Goal: Task Accomplishment & Management: Use online tool/utility

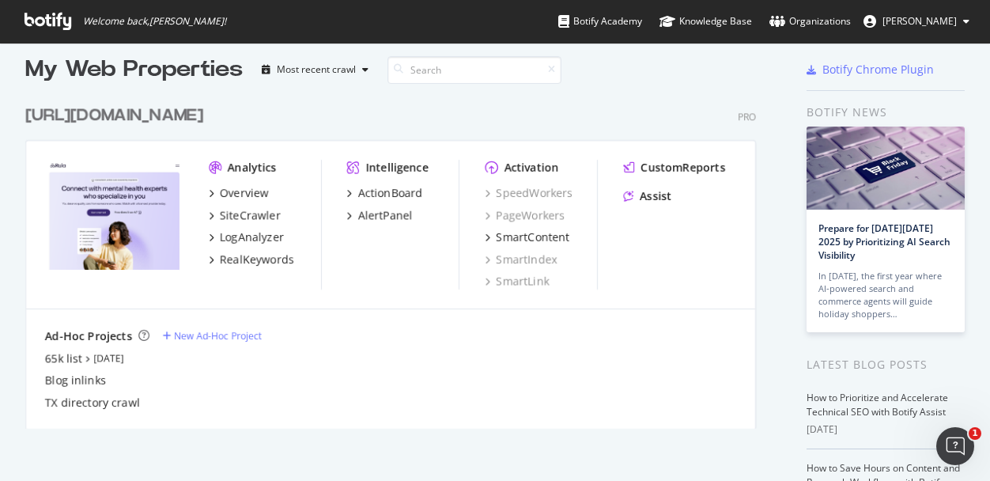
scroll to position [16, 0]
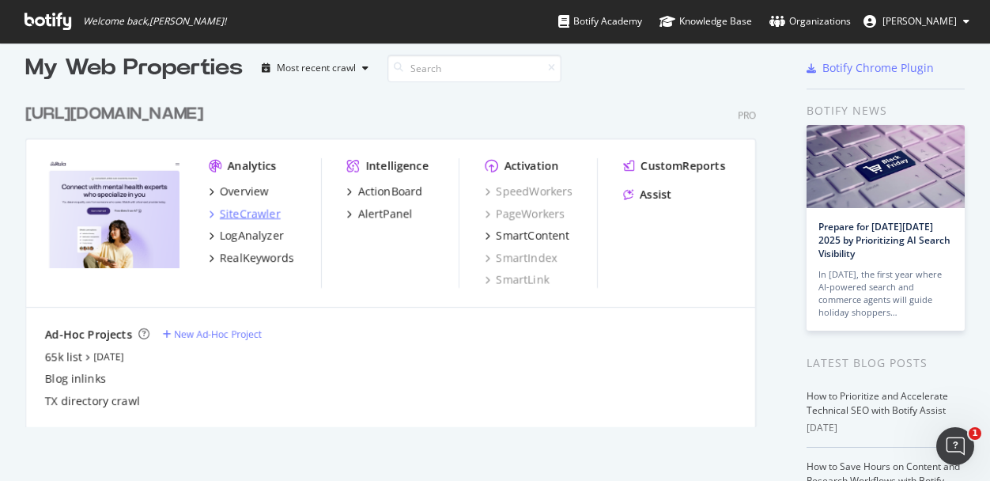
click at [252, 209] on div "SiteCrawler" at bounding box center [250, 214] width 61 height 16
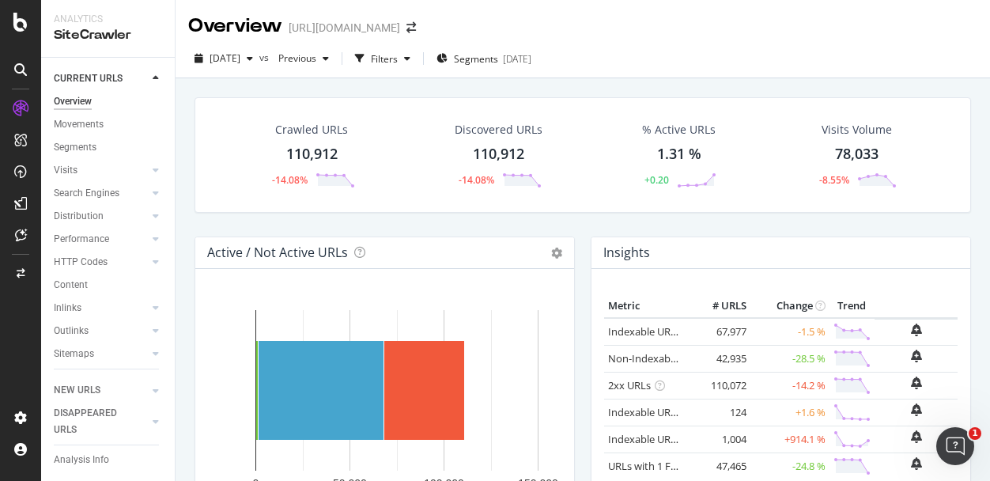
click at [494, 134] on div "Discovered URLs" at bounding box center [499, 130] width 88 height 16
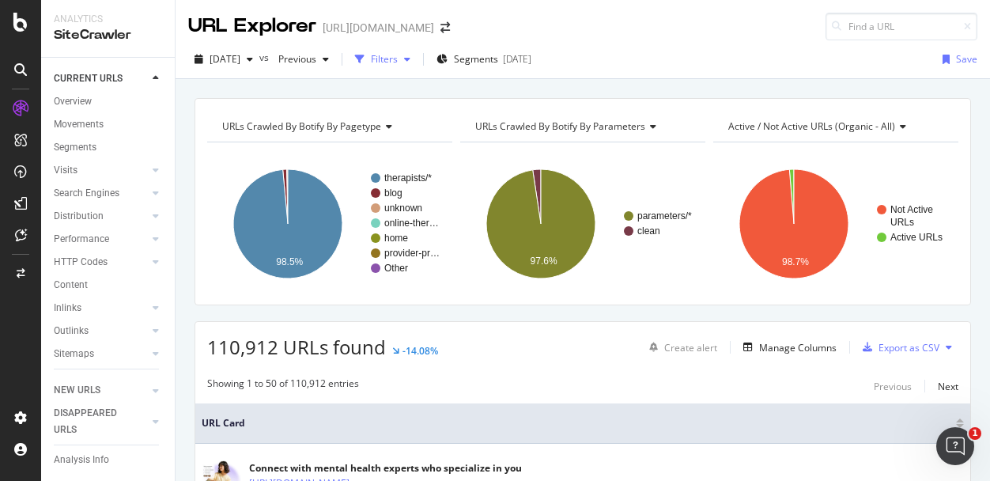
click at [398, 52] on div "Filters" at bounding box center [384, 58] width 27 height 13
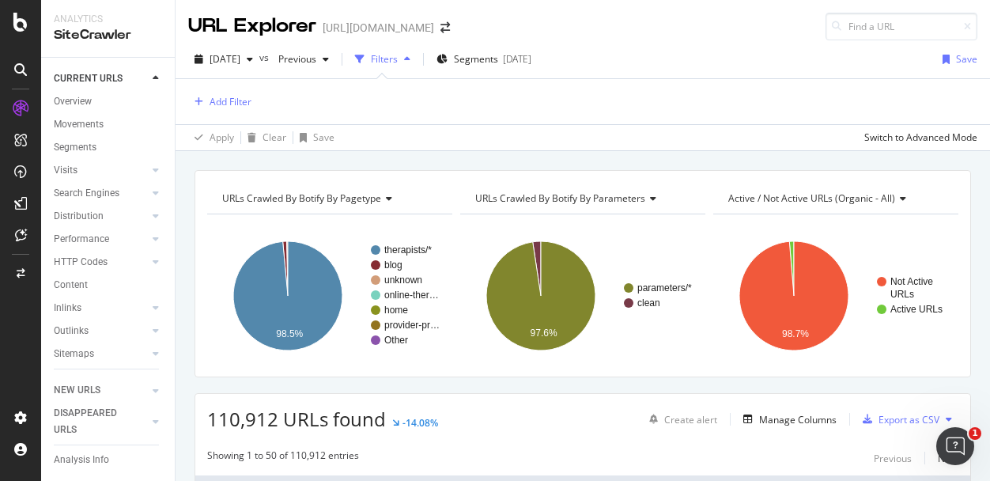
click at [237, 88] on div "Add Filter" at bounding box center [582, 101] width 789 height 45
click at [233, 99] on div "Add Filter" at bounding box center [231, 101] width 42 height 13
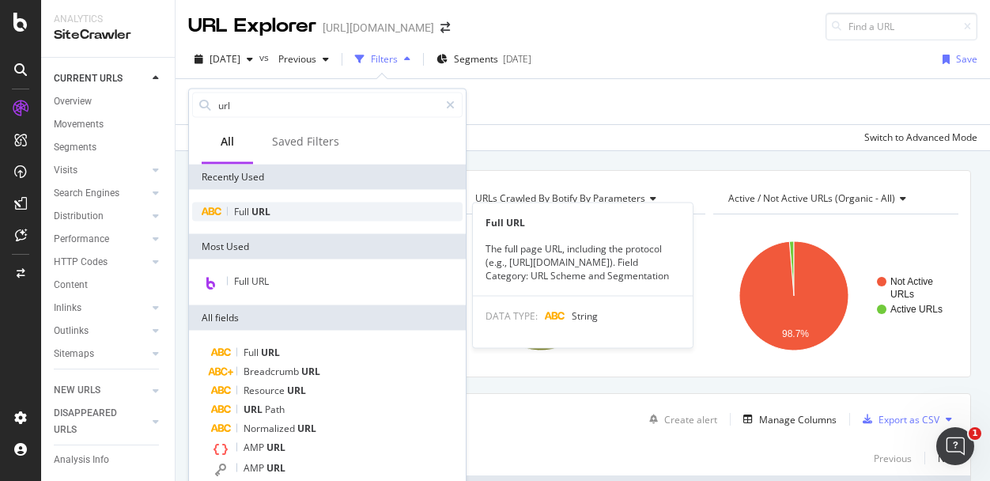
type input "url"
click at [266, 212] on span "URL" at bounding box center [260, 211] width 19 height 13
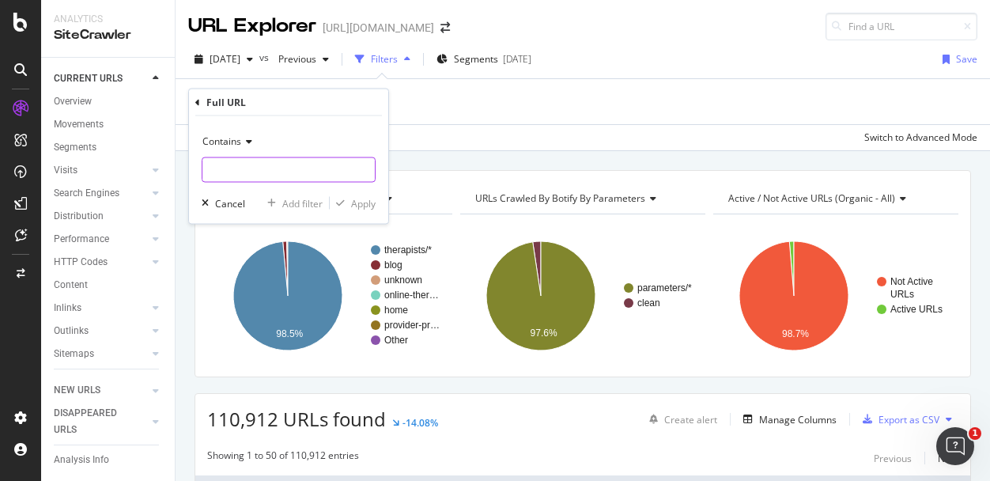
click at [263, 174] on input "text" at bounding box center [288, 169] width 172 height 25
type input "[PERSON_NAME]"
click at [360, 199] on div "Apply" at bounding box center [363, 202] width 25 height 13
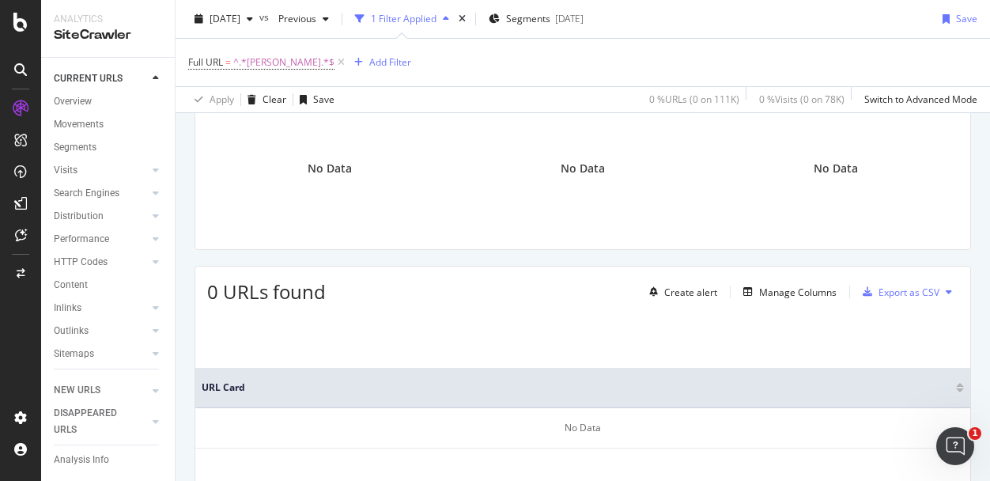
scroll to position [100, 0]
